Goal: Task Accomplishment & Management: Use online tool/utility

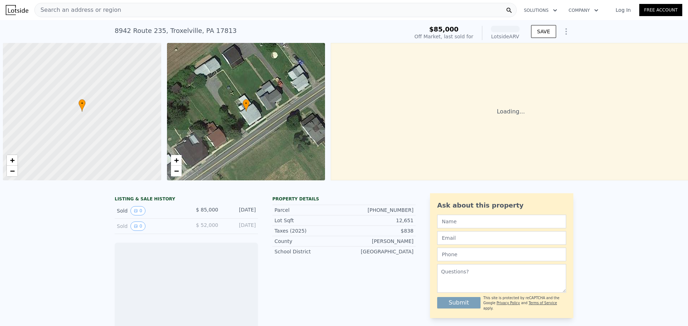
scroll to position [0, 3]
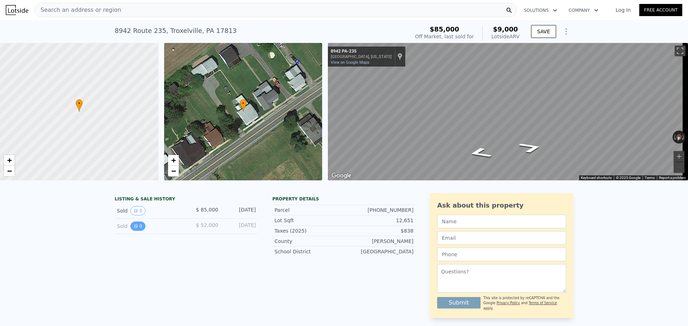
click at [136, 229] on button "0" at bounding box center [137, 226] width 15 height 9
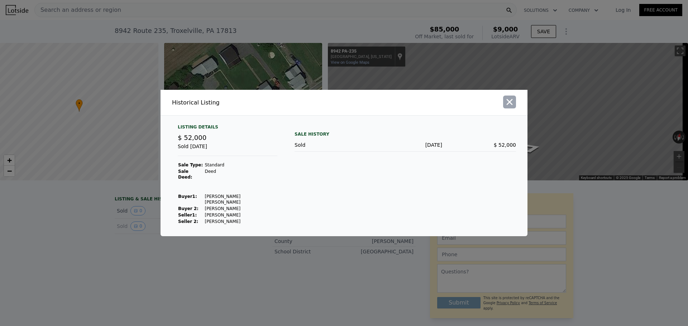
click at [509, 107] on icon "button" at bounding box center [509, 102] width 10 height 10
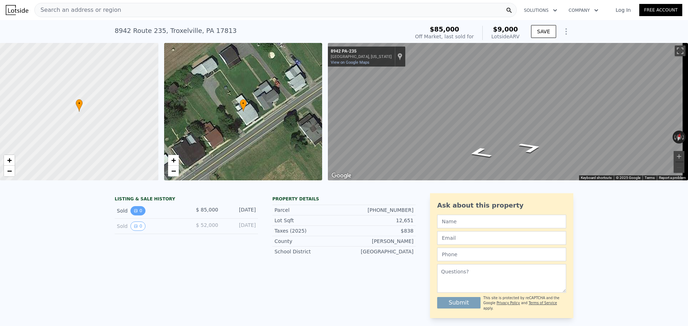
click at [134, 213] on icon "View historical data" at bounding box center [136, 211] width 4 height 4
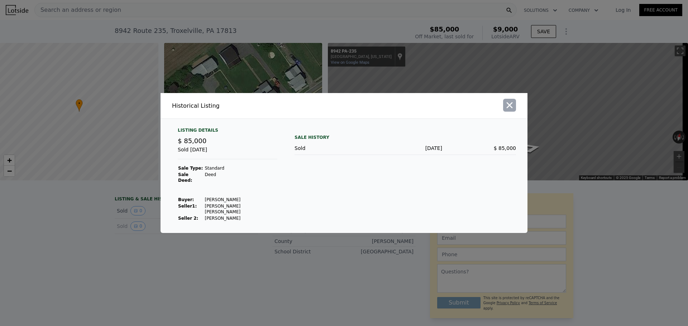
click at [515, 111] on button "button" at bounding box center [509, 105] width 13 height 13
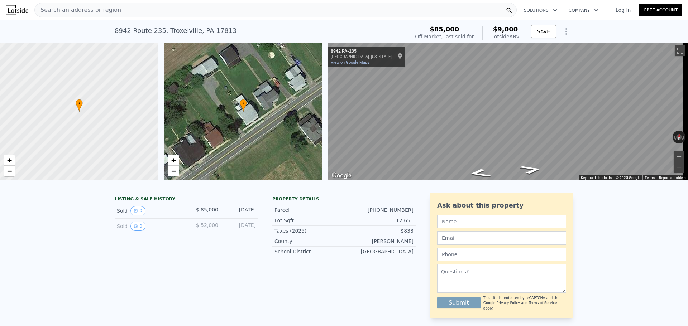
click at [324, 138] on div "• + − • + − ← Move left → Move right ↑ Move up ↓ Move down + Zoom in - Zoom out…" at bounding box center [344, 112] width 688 height 138
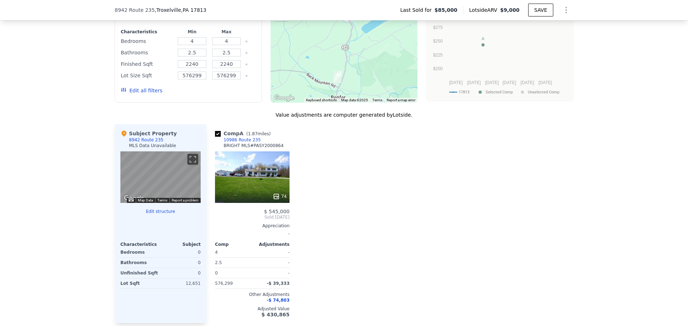
scroll to position [499, 0]
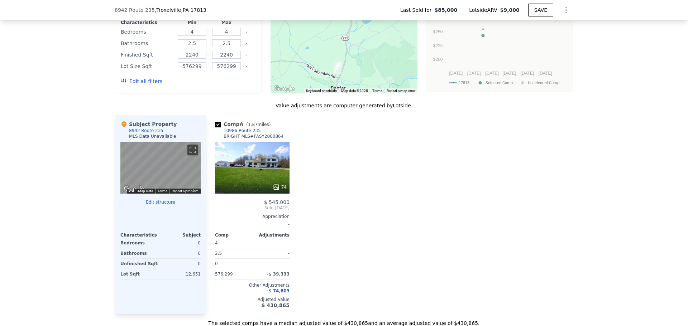
click at [153, 205] on button "Edit structure" at bounding box center [160, 203] width 80 height 6
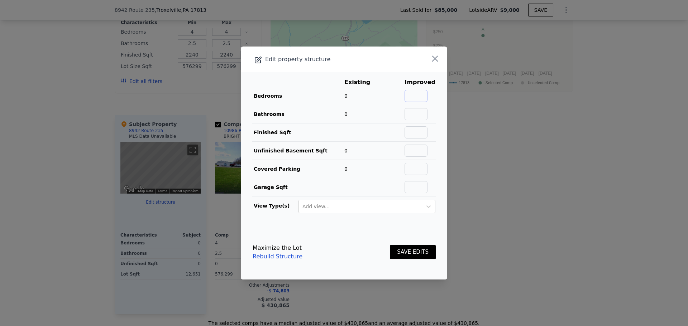
drag, startPoint x: 413, startPoint y: 97, endPoint x: 269, endPoint y: 101, distance: 143.3
click at [244, 100] on main "Existing Improved Bedrooms 0 Bathrooms 0 Finished Sqft Unfinished Basement Sqft…" at bounding box center [344, 148] width 206 height 153
click at [430, 59] on icon "button" at bounding box center [435, 59] width 10 height 10
